Goal: Task Accomplishment & Management: Manage account settings

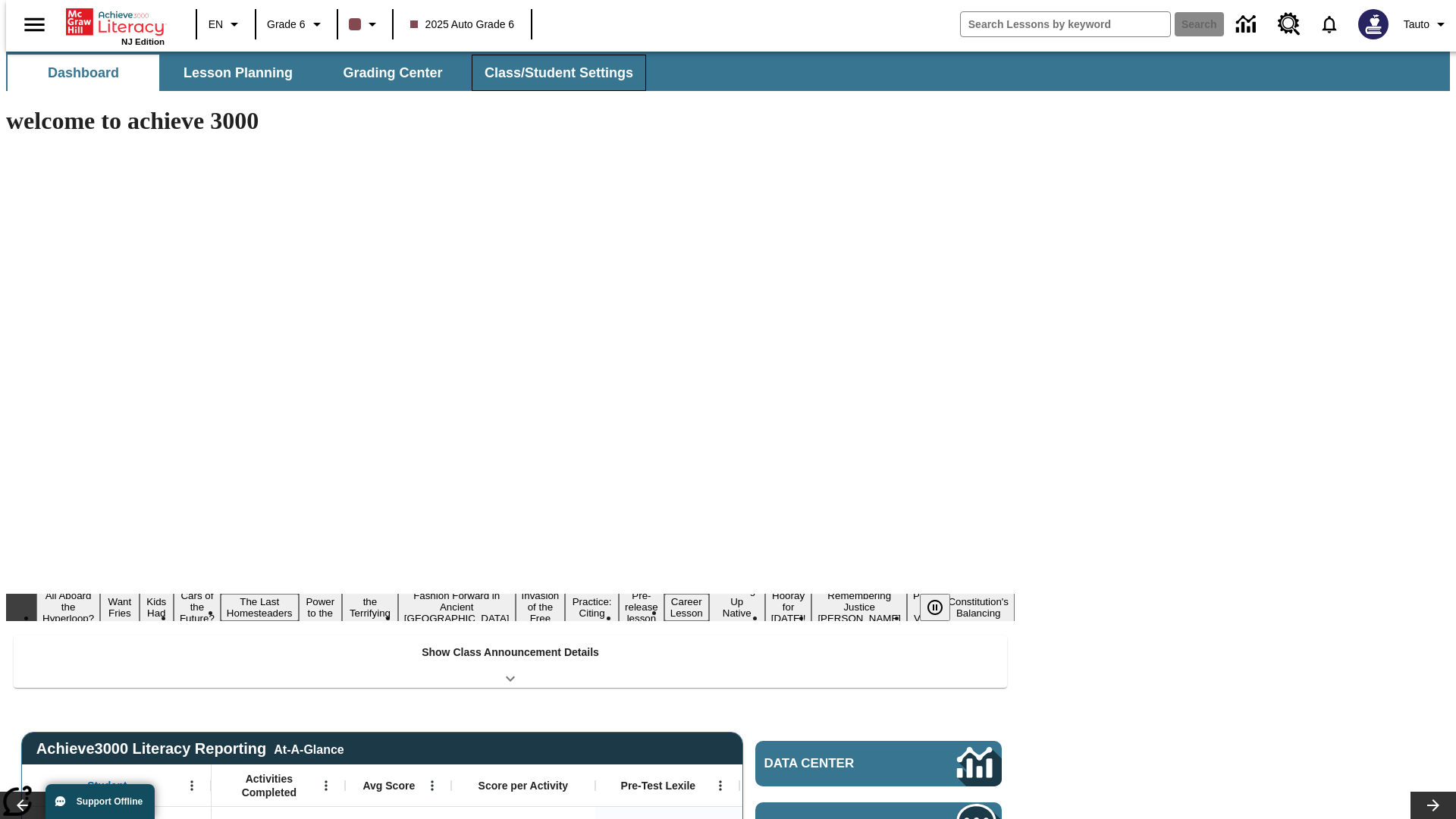
click at [551, 73] on button "Class/Student Settings" at bounding box center [559, 73] width 175 height 36
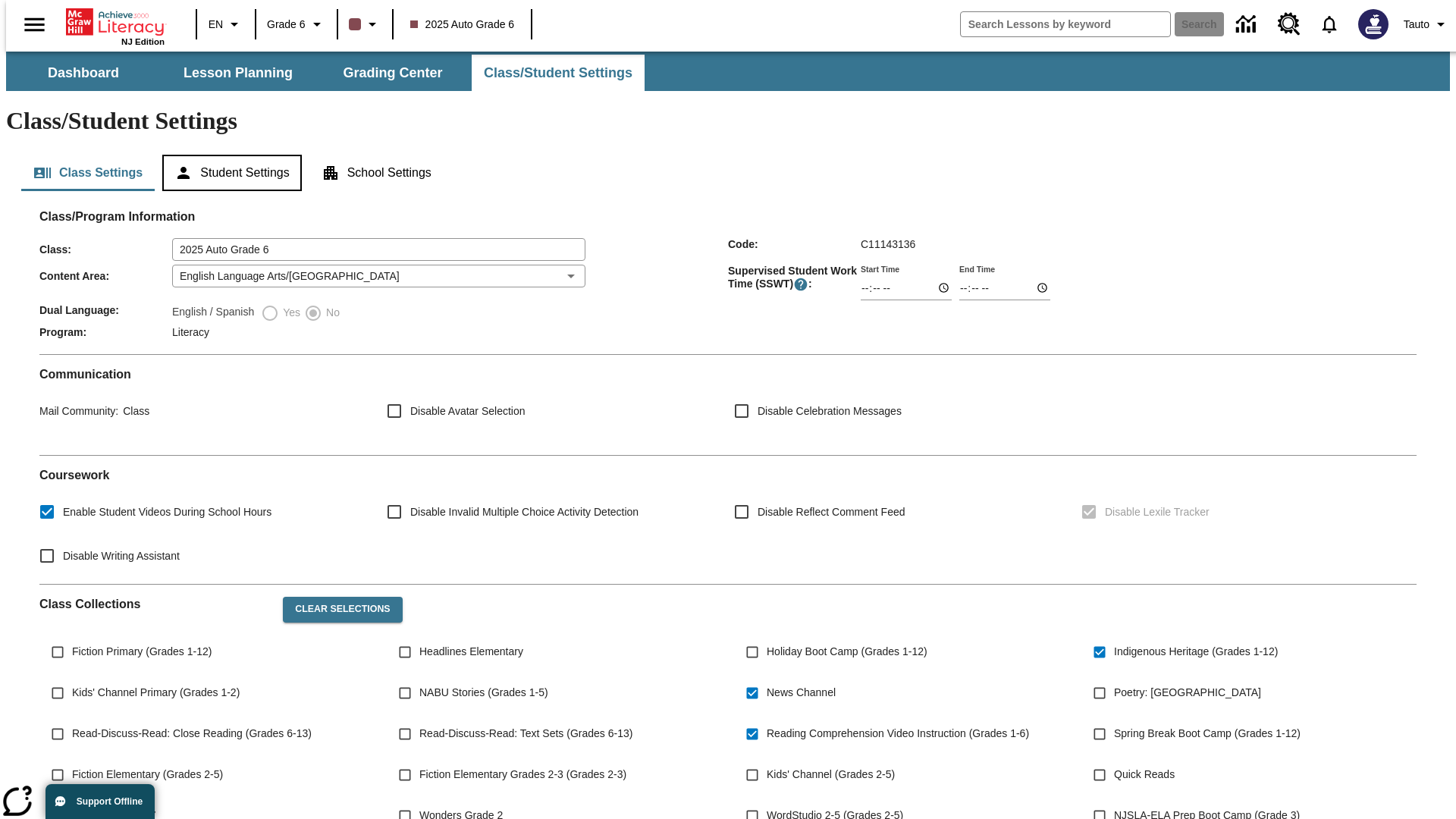
click at [228, 155] on button "Student Settings" at bounding box center [232, 173] width 139 height 36
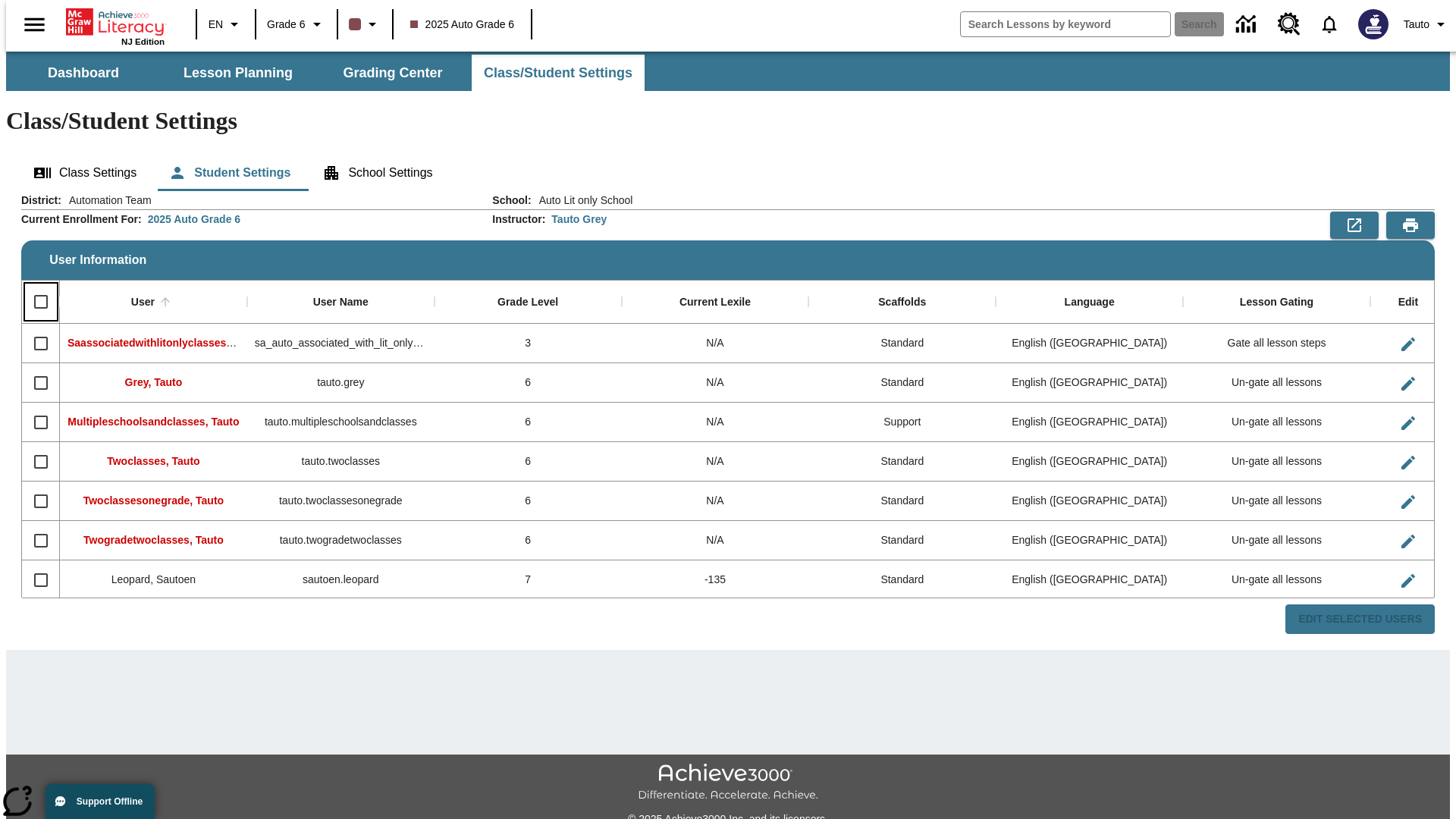
click at [35, 286] on input "Select all rows" at bounding box center [41, 302] width 32 height 32
checkbox input "true"
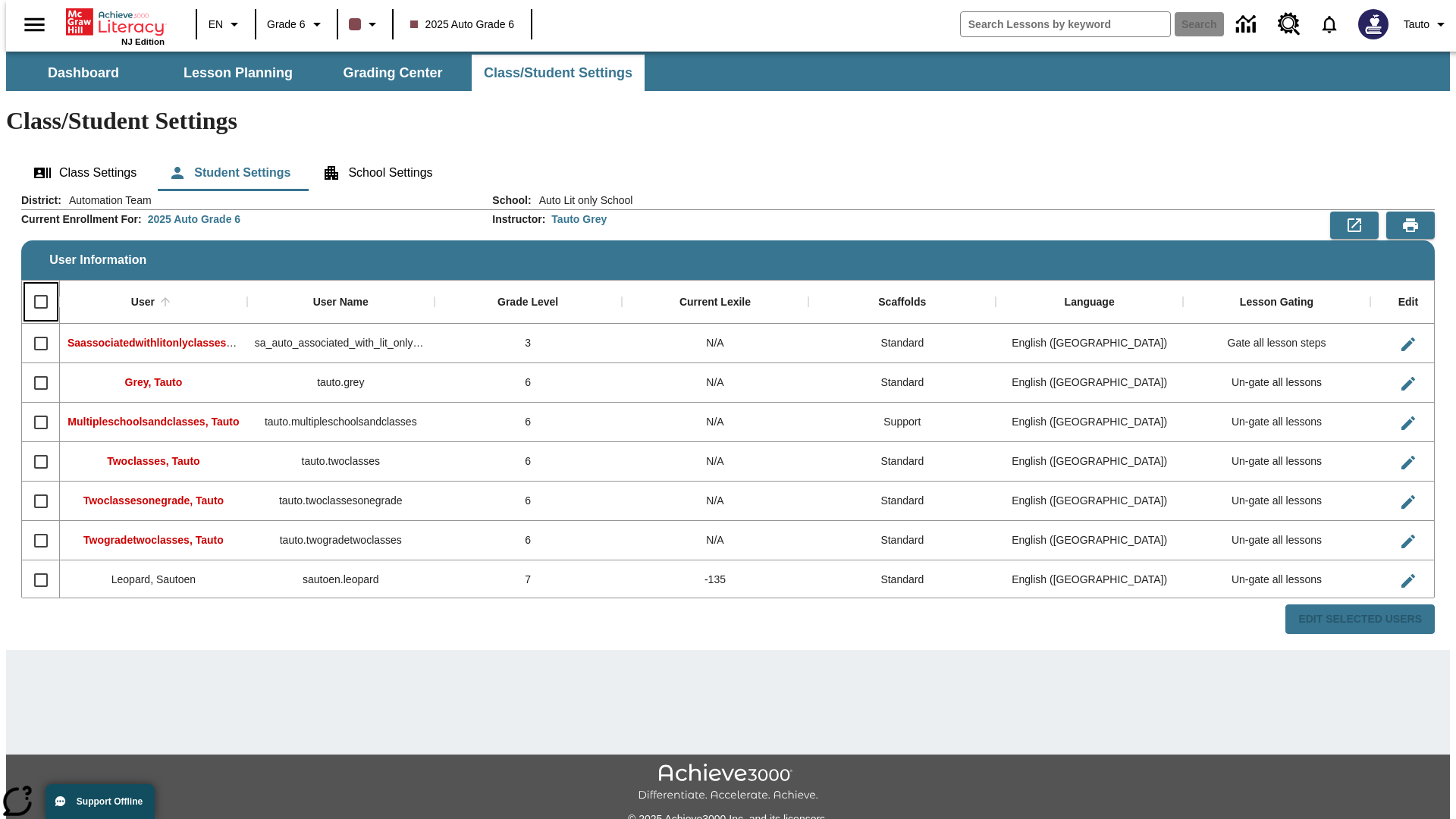
checkbox input "true"
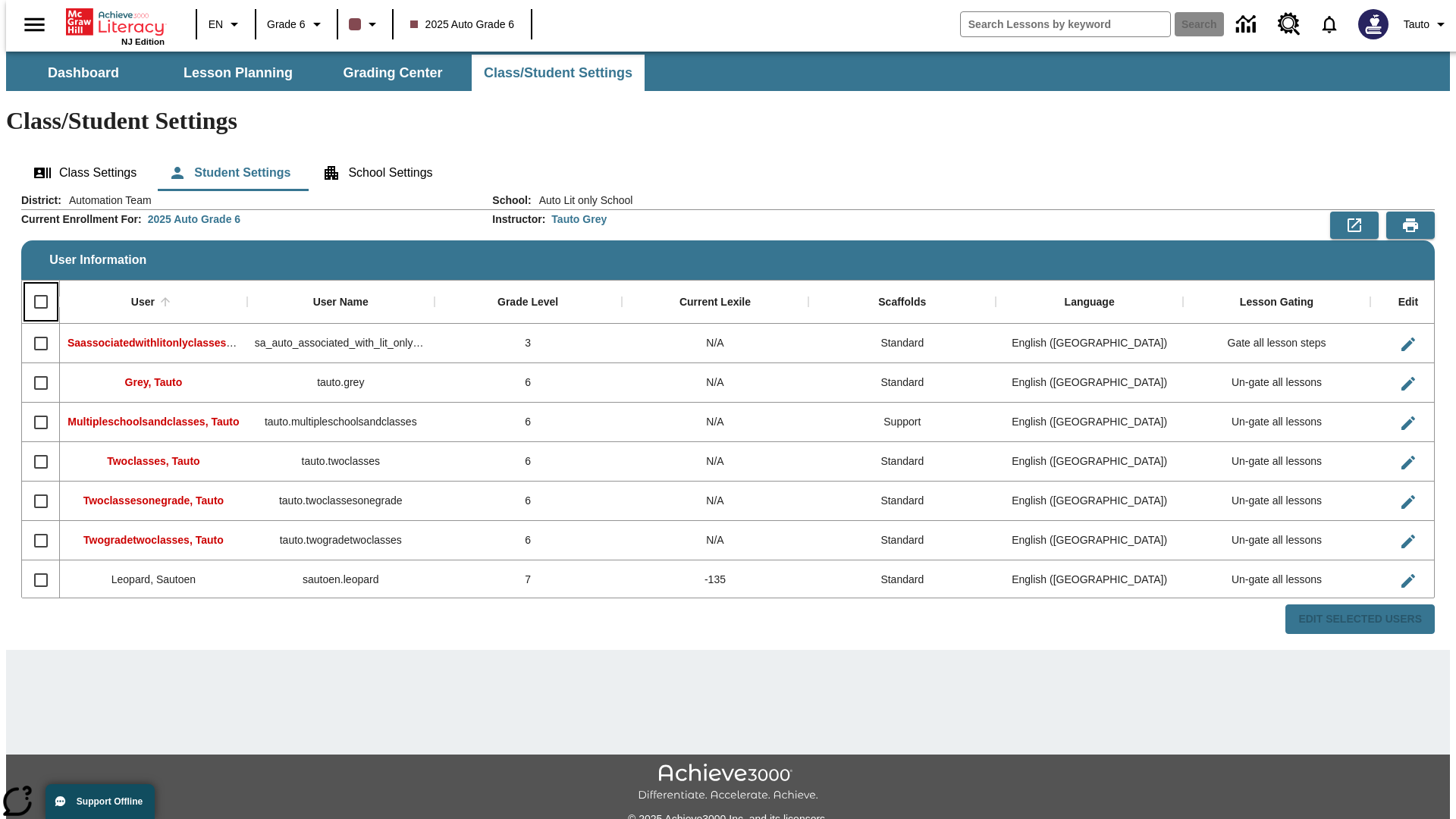
checkbox input "true"
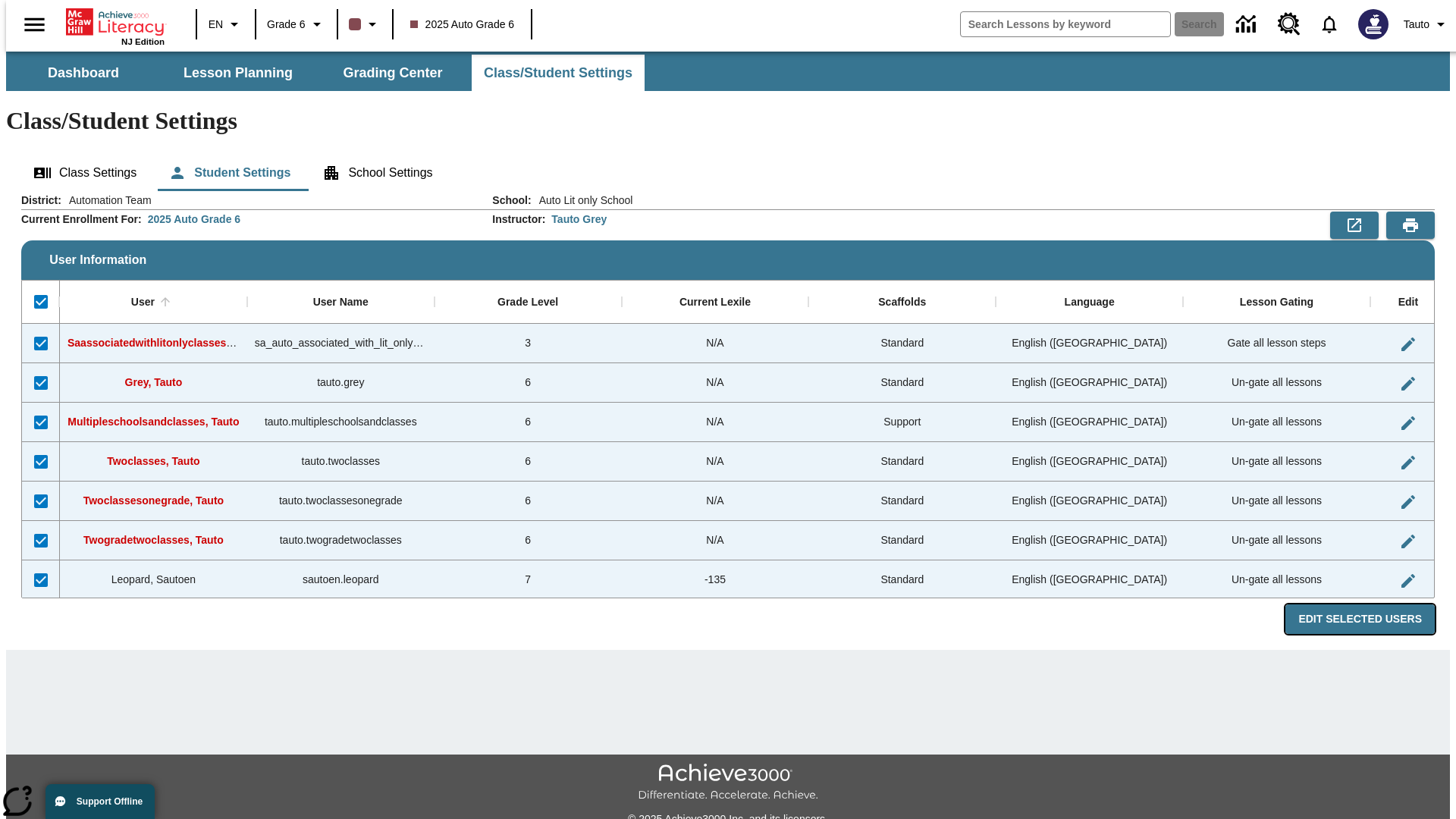
click at [1371, 604] on button "Edit Selected Users" at bounding box center [1360, 619] width 149 height 30
